Goal: Information Seeking & Learning: Learn about a topic

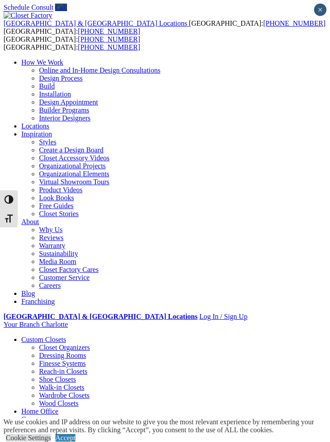
click at [0, 0] on div at bounding box center [0, 0] width 0 height 0
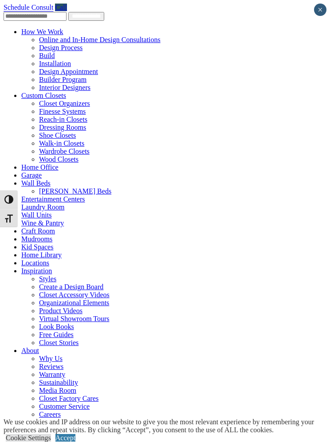
click at [21, 92] on link "Custom Closets" at bounding box center [43, 96] width 45 height 8
click at [23, 92] on link "Custom Closets" at bounding box center [43, 96] width 45 height 8
click at [66, 92] on link "Custom Closets" at bounding box center [43, 96] width 45 height 8
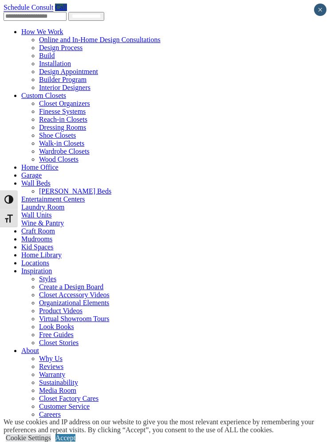
click at [66, 92] on span at bounding box center [66, 96] width 0 height 8
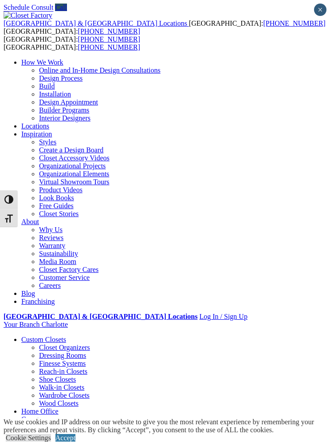
click at [0, 0] on div at bounding box center [0, 0] width 0 height 0
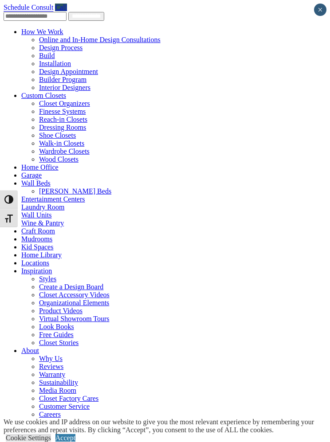
click at [21, 92] on link "Custom Closets" at bounding box center [43, 96] width 45 height 8
click at [49, 92] on link "Custom Closets" at bounding box center [43, 96] width 45 height 8
click at [66, 92] on span at bounding box center [66, 96] width 0 height 8
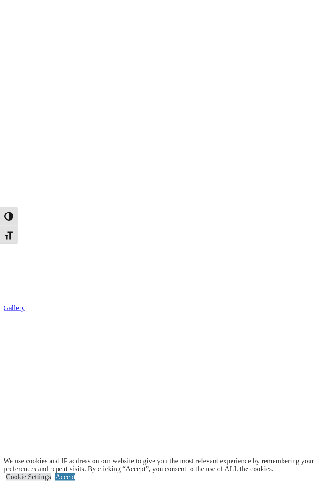
scroll to position [619, 0]
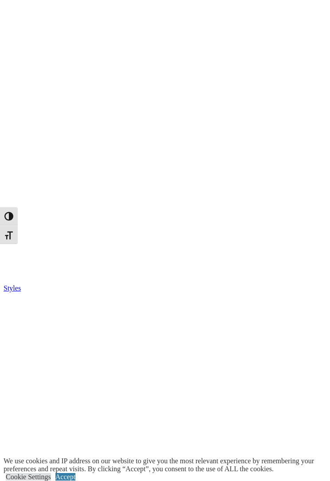
scroll to position [1052, 0]
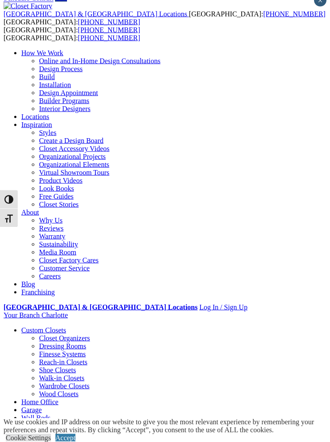
scroll to position [0, 0]
